Goal: Information Seeking & Learning: Check status

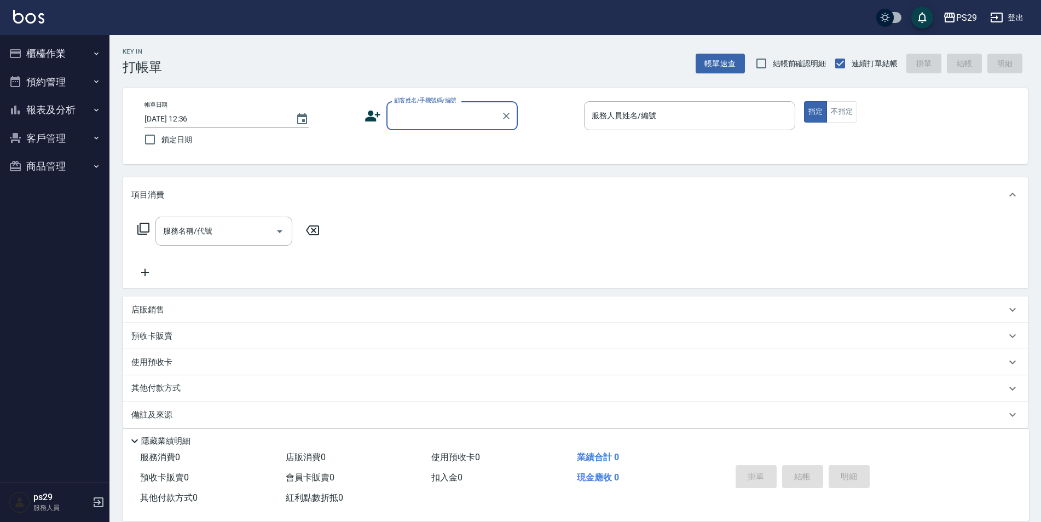
click at [77, 113] on button "報表及分析" at bounding box center [54, 110] width 101 height 28
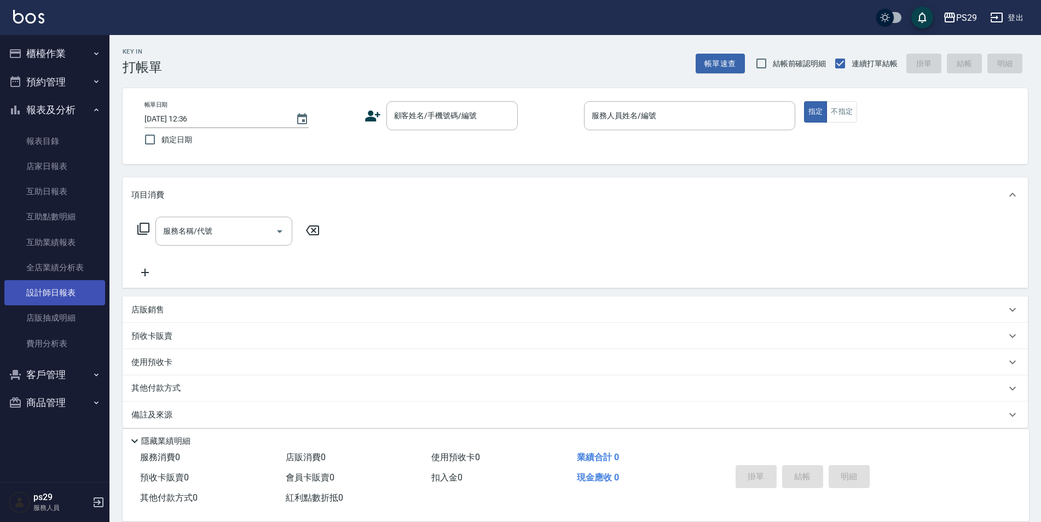
click at [71, 299] on link "設計師日報表" at bounding box center [54, 292] width 101 height 25
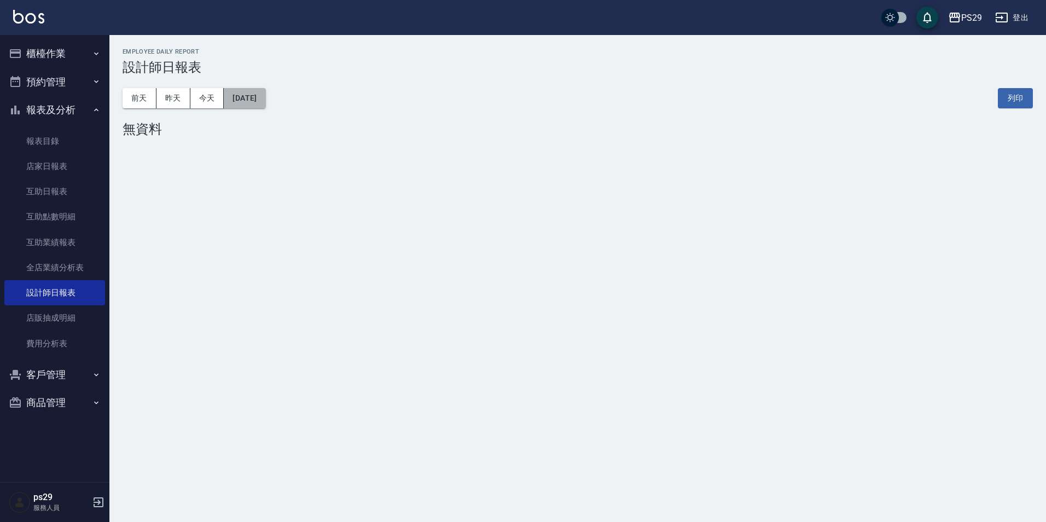
click at [240, 96] on button "[DATE]" at bounding box center [245, 98] width 42 height 20
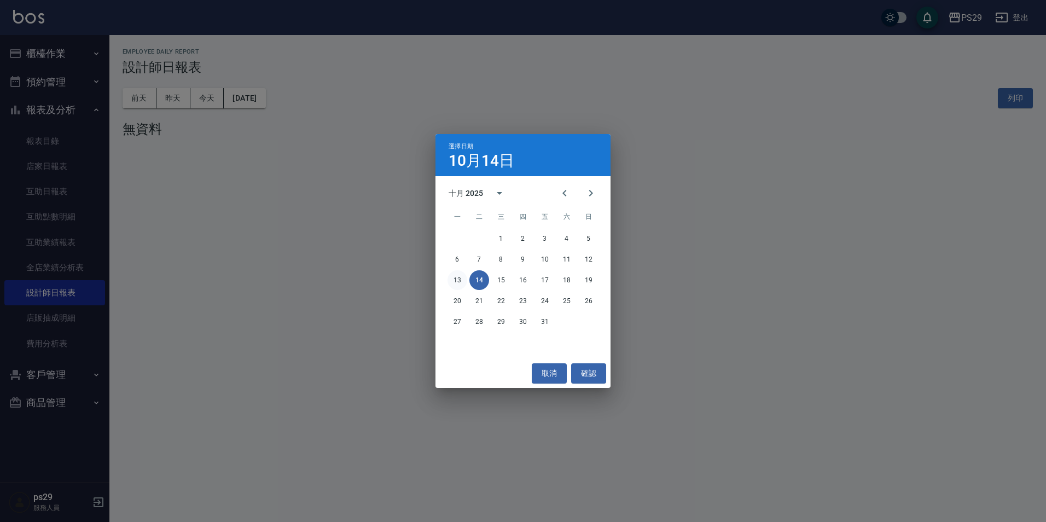
click at [453, 280] on button "13" at bounding box center [457, 280] width 20 height 20
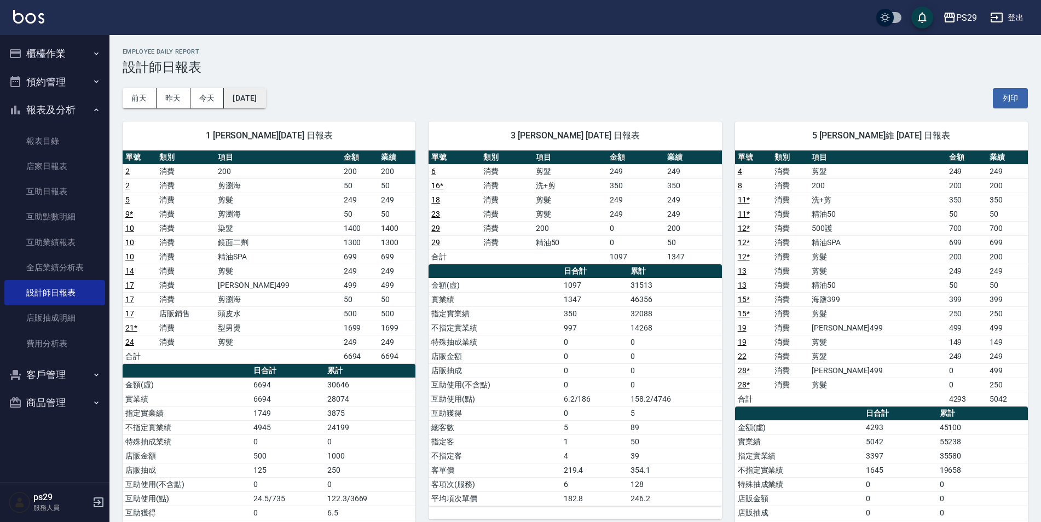
click at [251, 102] on button "[DATE]" at bounding box center [245, 98] width 42 height 20
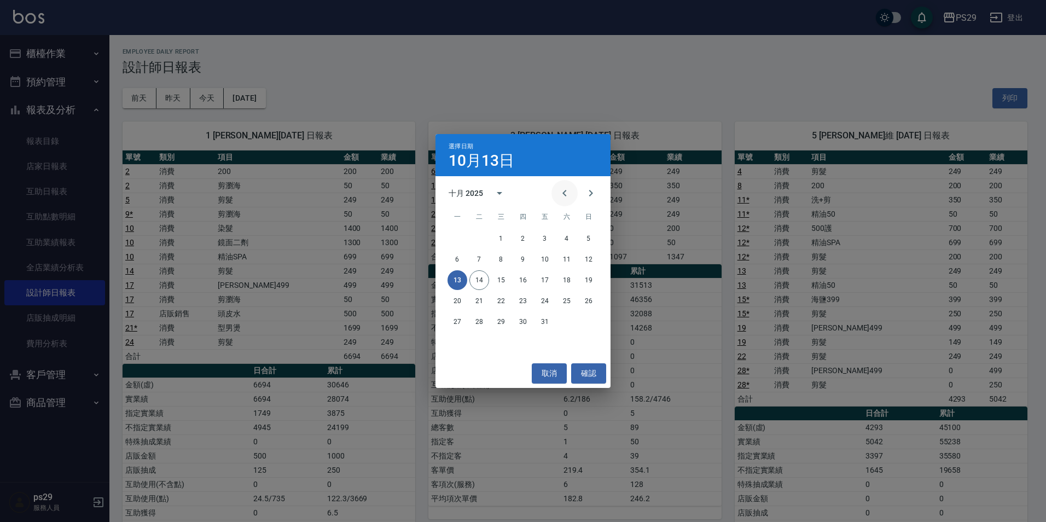
click at [562, 195] on icon "Previous month" at bounding box center [564, 193] width 13 height 13
click at [570, 260] on button "13" at bounding box center [567, 259] width 20 height 20
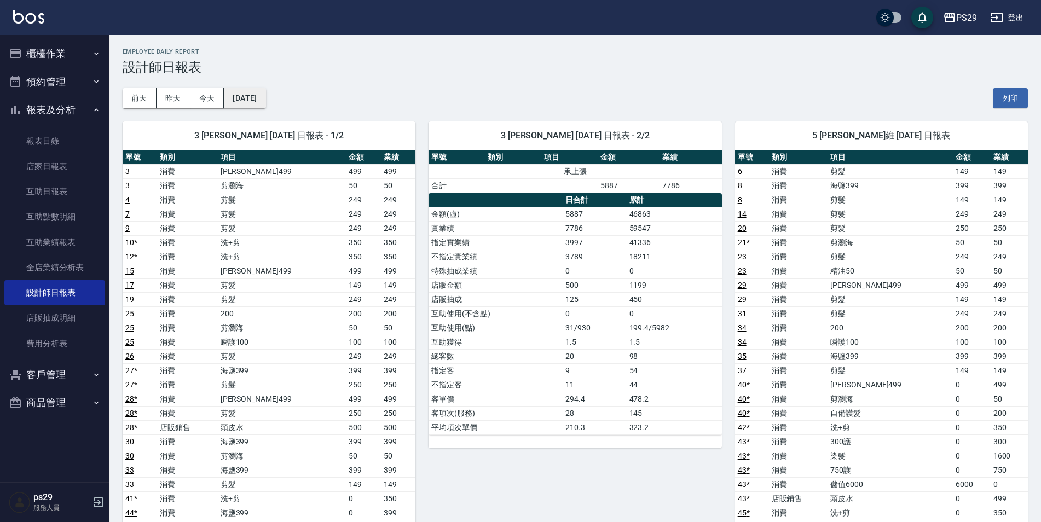
click at [265, 103] on button "[DATE]" at bounding box center [245, 98] width 42 height 20
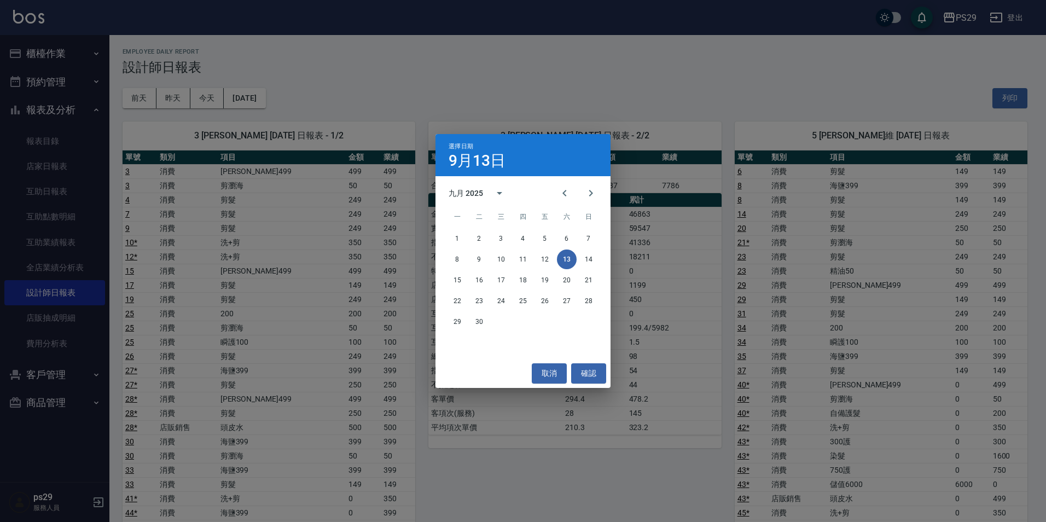
click at [468, 482] on div "選擇日期 [DATE] 九月 2025 一 二 三 四 五 六 日 1 2 3 4 5 6 7 8 9 10 11 12 13 14 15 16 17 18 …" at bounding box center [523, 261] width 1046 height 522
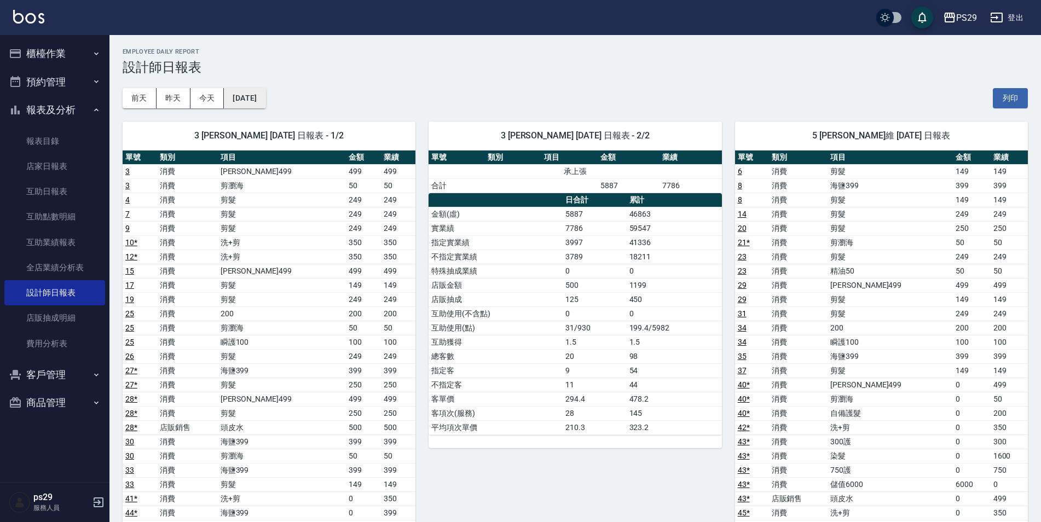
click at [255, 94] on button "[DATE]" at bounding box center [245, 98] width 42 height 20
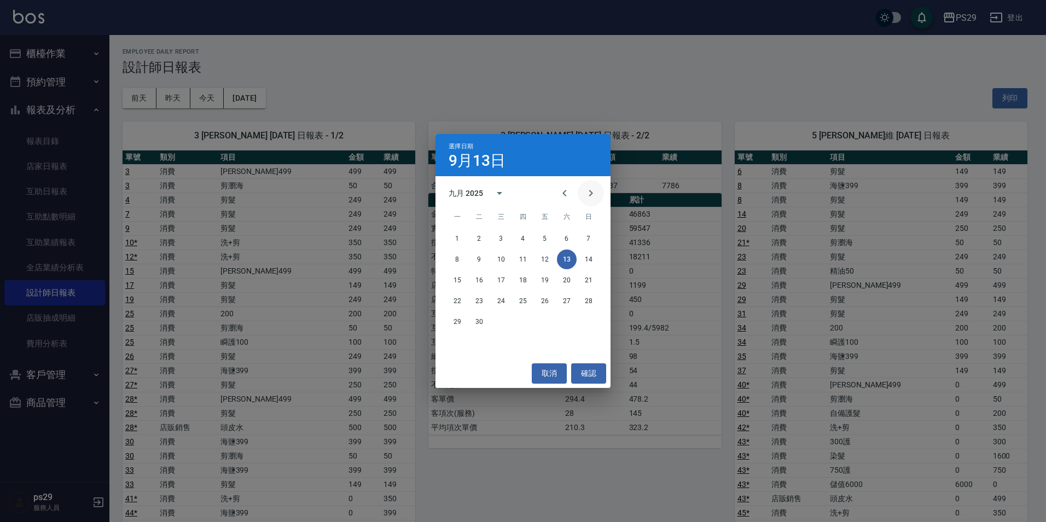
click at [592, 197] on icon "Next month" at bounding box center [590, 193] width 13 height 13
click at [461, 282] on button "13" at bounding box center [457, 280] width 20 height 20
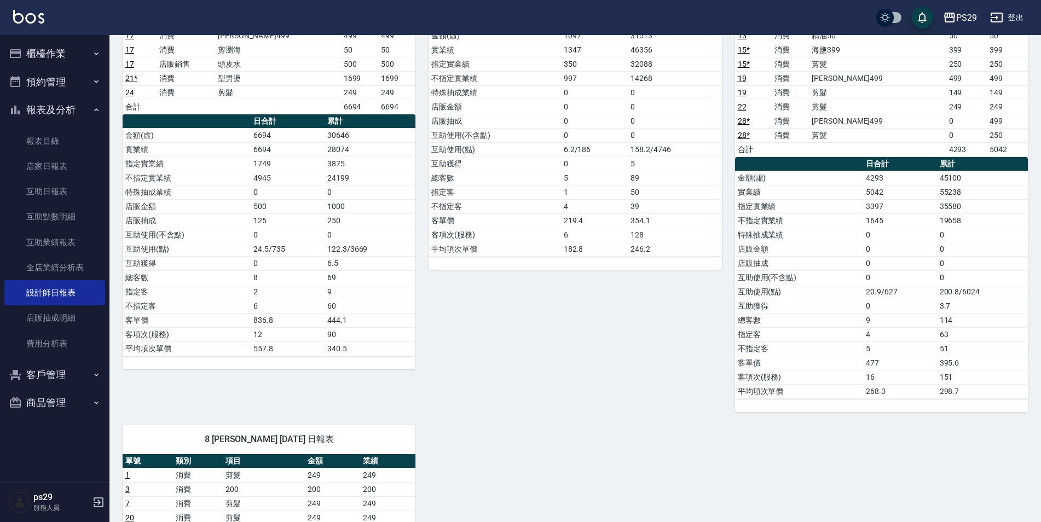
scroll to position [31, 0]
